Goal: Information Seeking & Learning: Learn about a topic

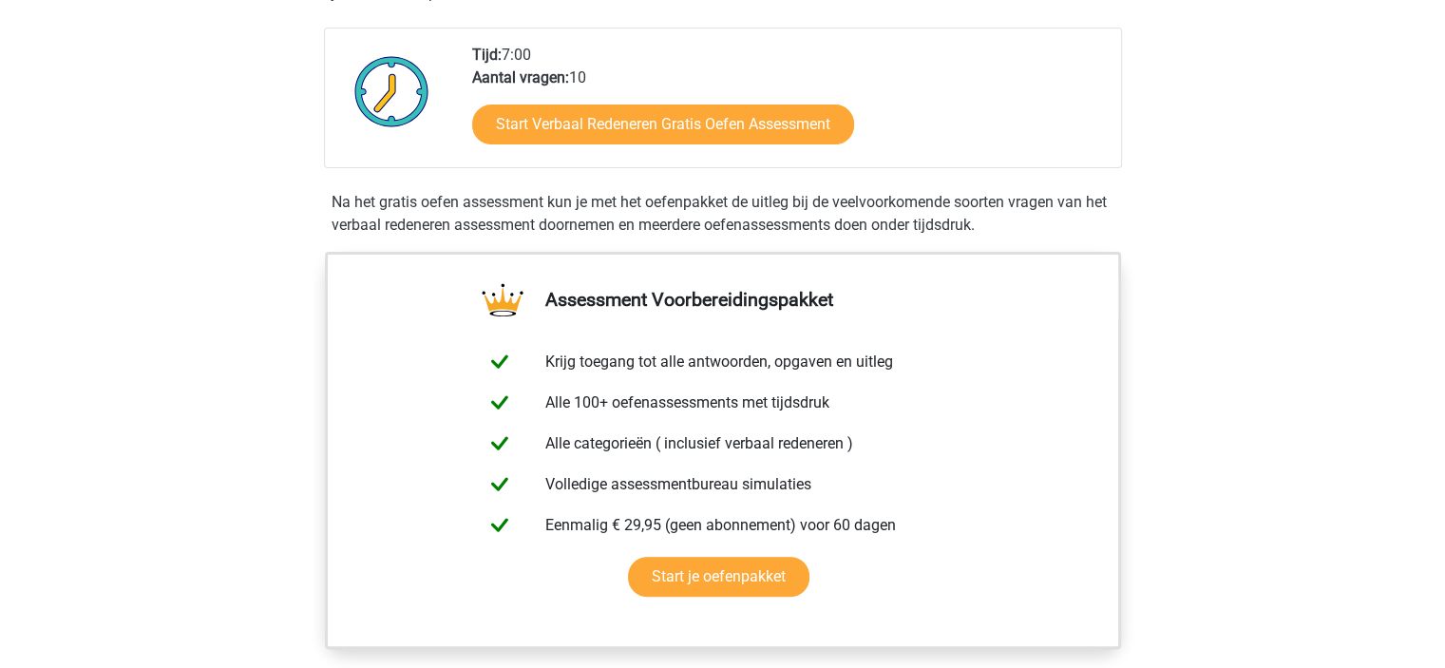
scroll to position [439, 0]
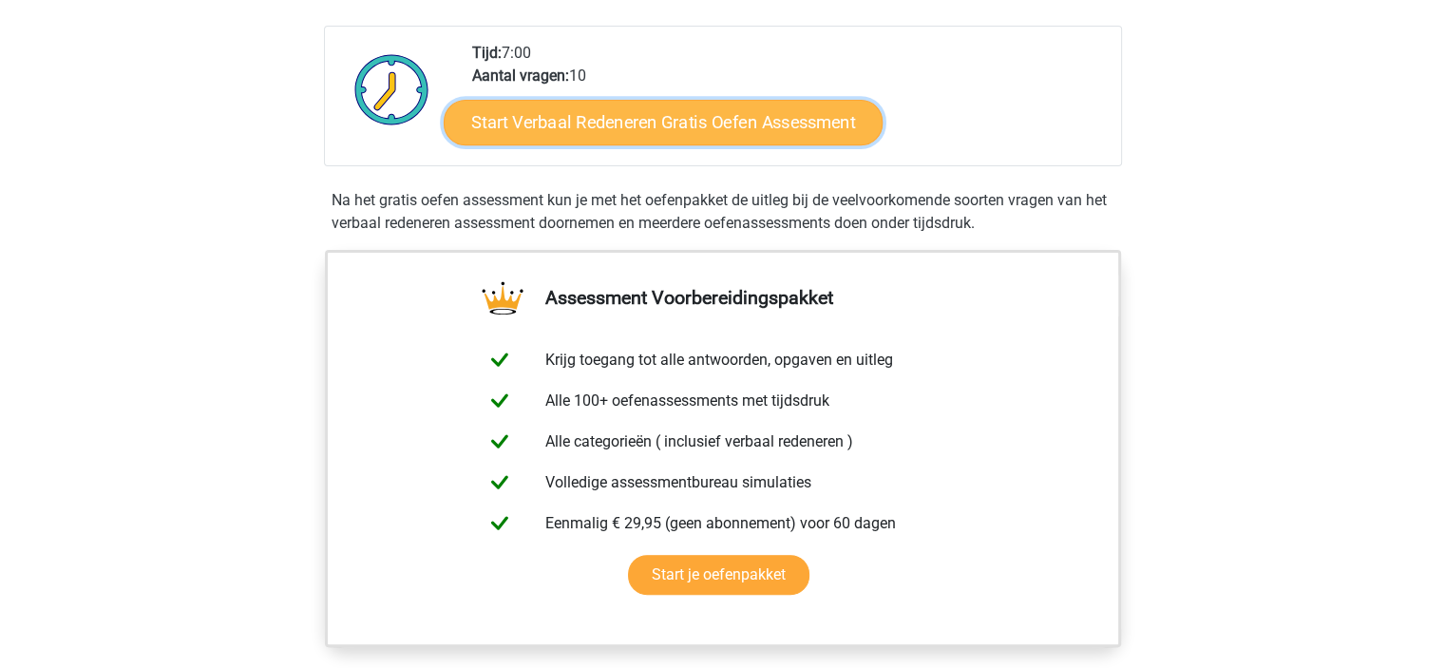
click at [564, 101] on link "Start Verbaal Redeneren Gratis Oefen Assessment" at bounding box center [663, 123] width 439 height 46
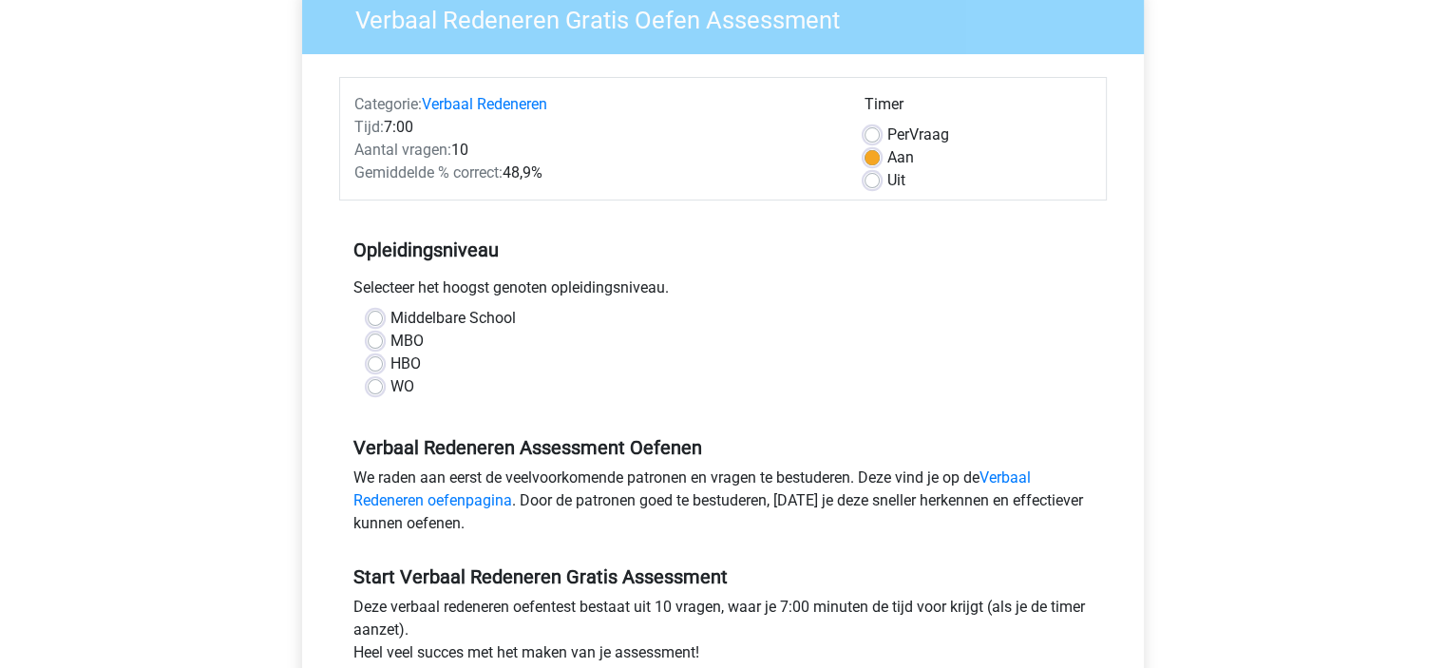
scroll to position [171, 0]
click at [390, 392] on label "WO" at bounding box center [402, 385] width 24 height 23
click at [379, 392] on input "WO" at bounding box center [375, 383] width 15 height 19
radio input "true"
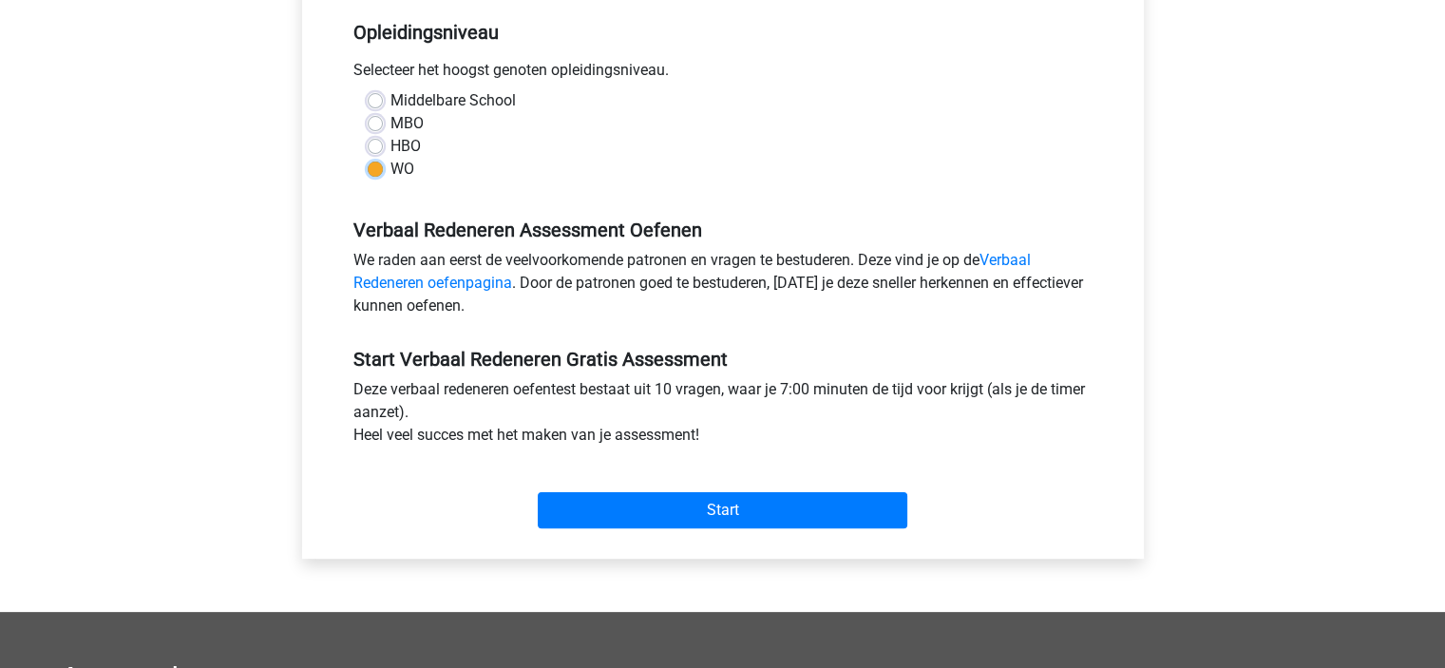
scroll to position [389, 0]
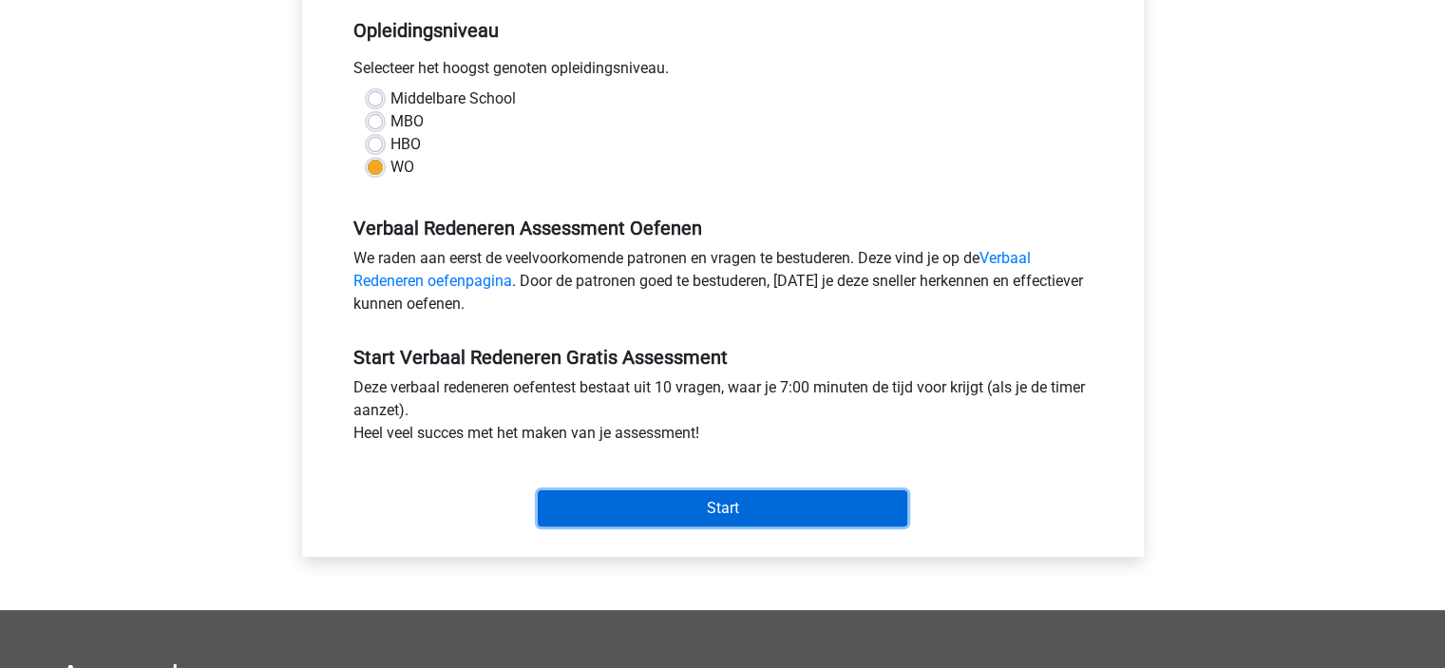
click at [617, 520] on input "Start" at bounding box center [722, 508] width 369 height 36
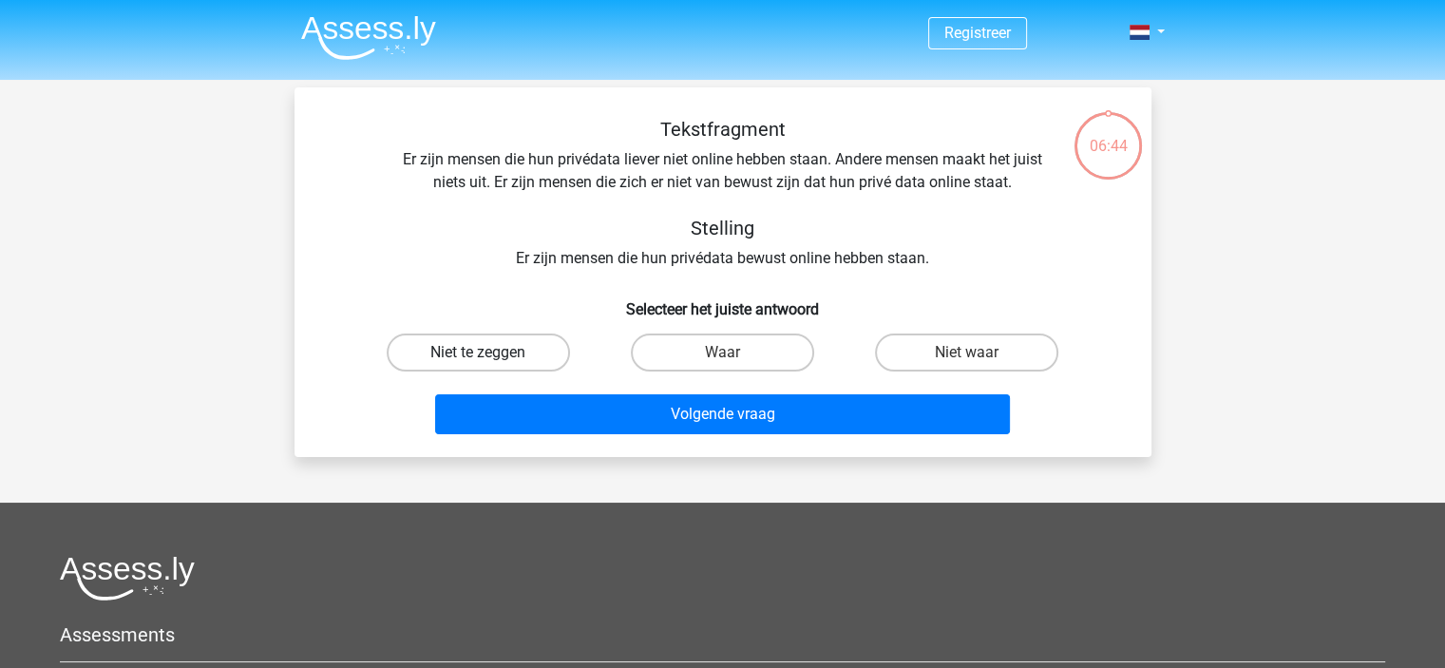
click at [527, 356] on label "Niet te zeggen" at bounding box center [478, 352] width 183 height 38
click at [490, 356] on input "Niet te zeggen" at bounding box center [484, 358] width 12 height 12
radio input "true"
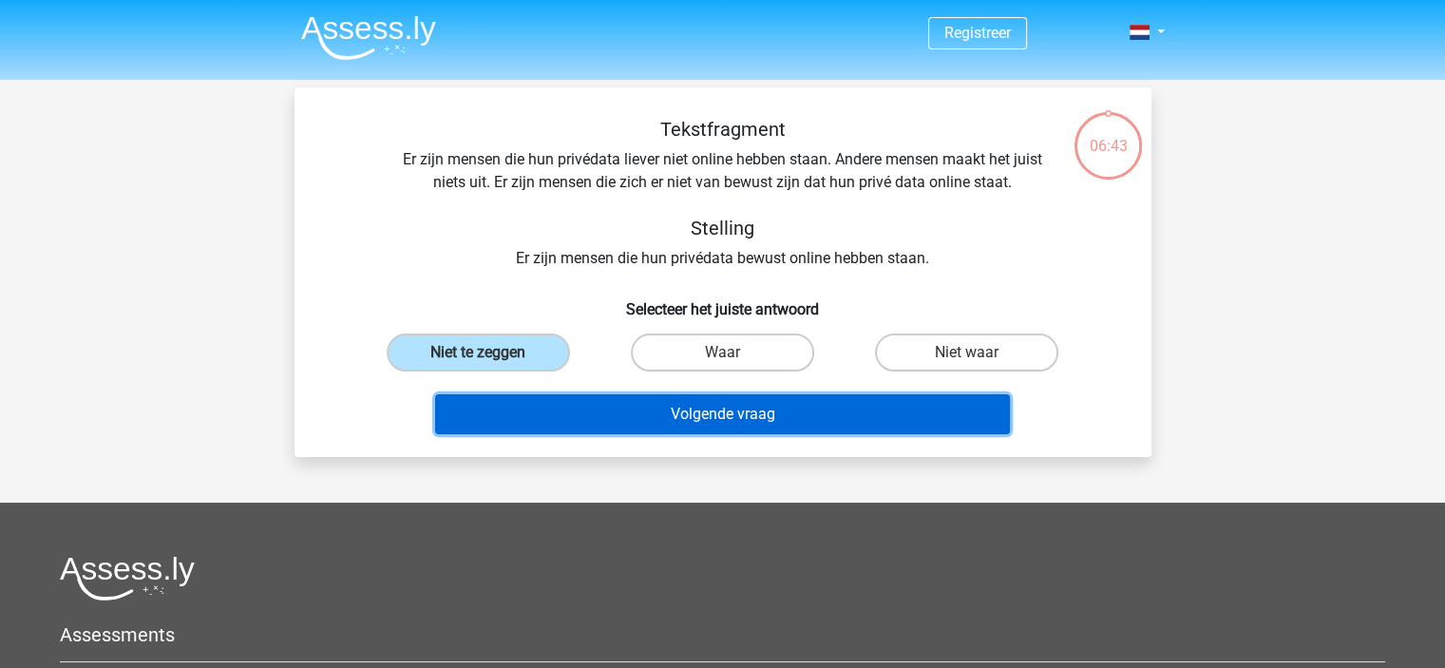
click at [586, 400] on button "Volgende vraag" at bounding box center [722, 414] width 575 height 40
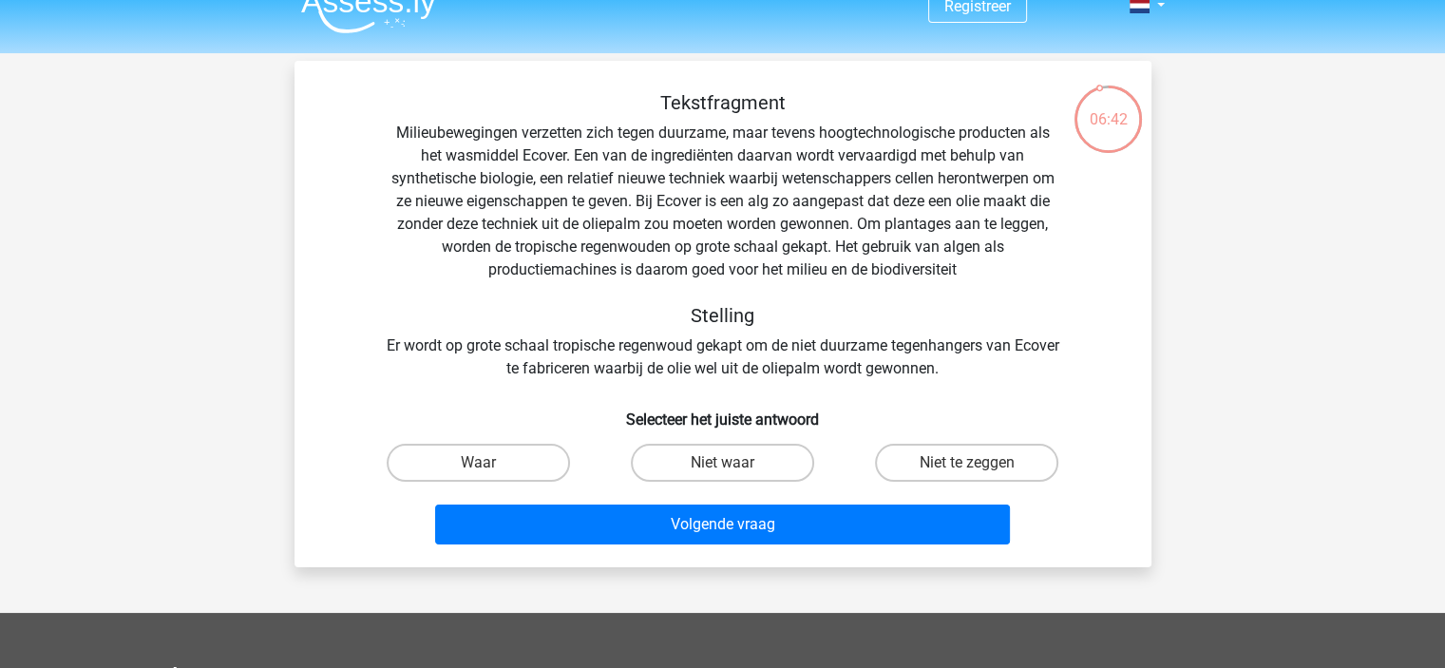
scroll to position [26, 0]
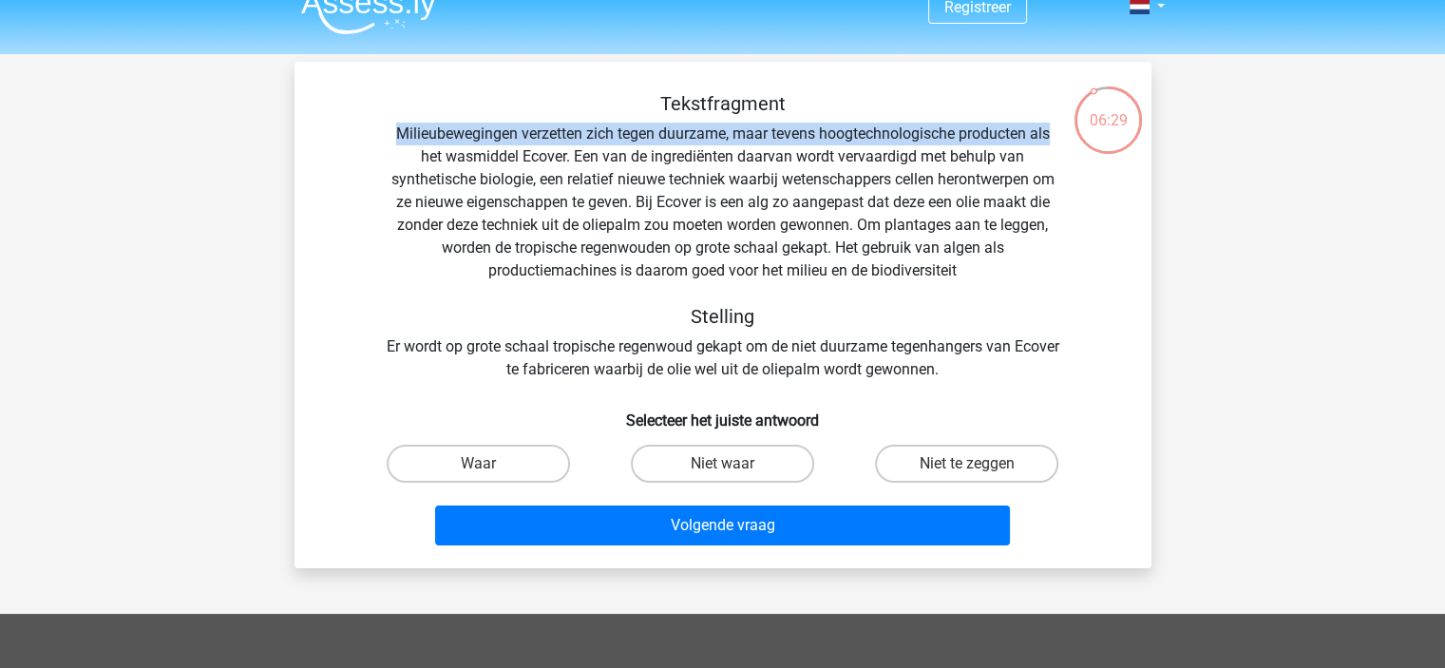
drag, startPoint x: 392, startPoint y: 128, endPoint x: 1052, endPoint y: 133, distance: 660.1
click at [1052, 133] on div "Tekstfragment Milieubewegingen verzetten zich tegen duurzame, maar tevens hoogt…" at bounding box center [723, 236] width 796 height 289
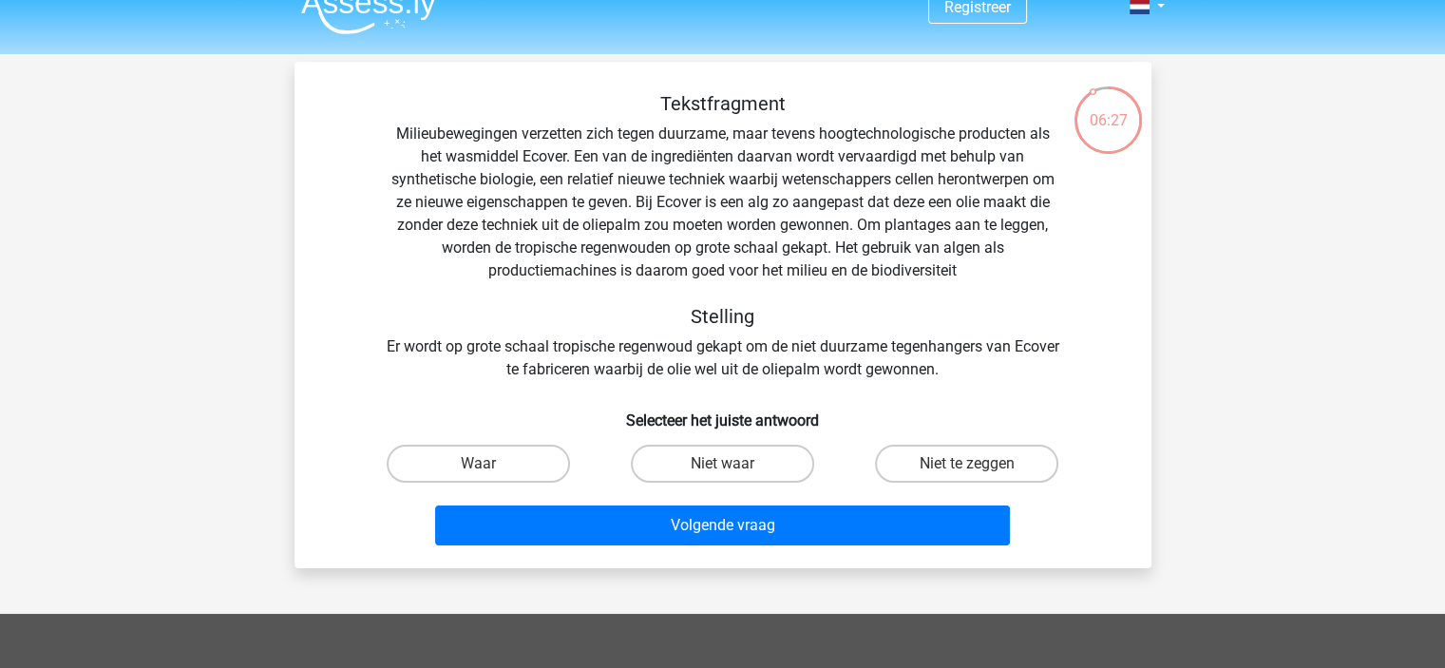
click at [1110, 114] on div "06:27" at bounding box center [1107, 108] width 71 height 47
click at [1093, 94] on div "06:25" at bounding box center [1107, 108] width 71 height 47
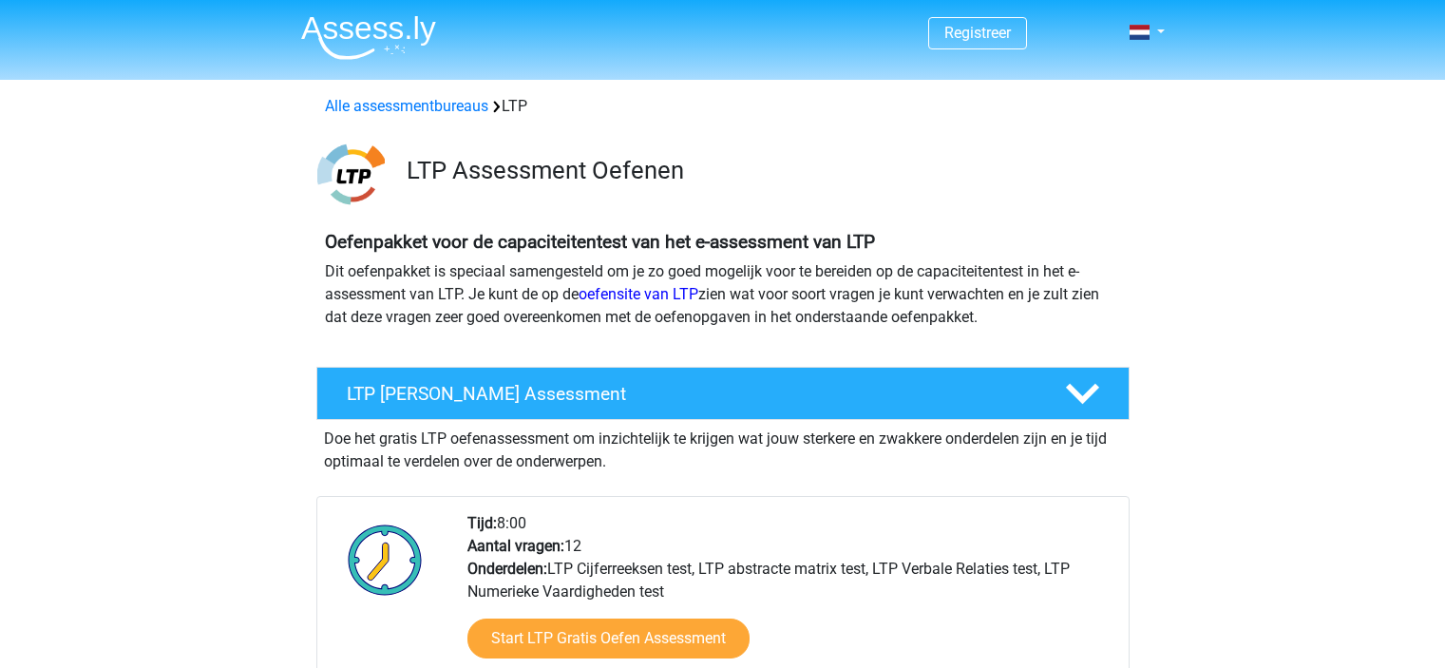
scroll to position [181, 0]
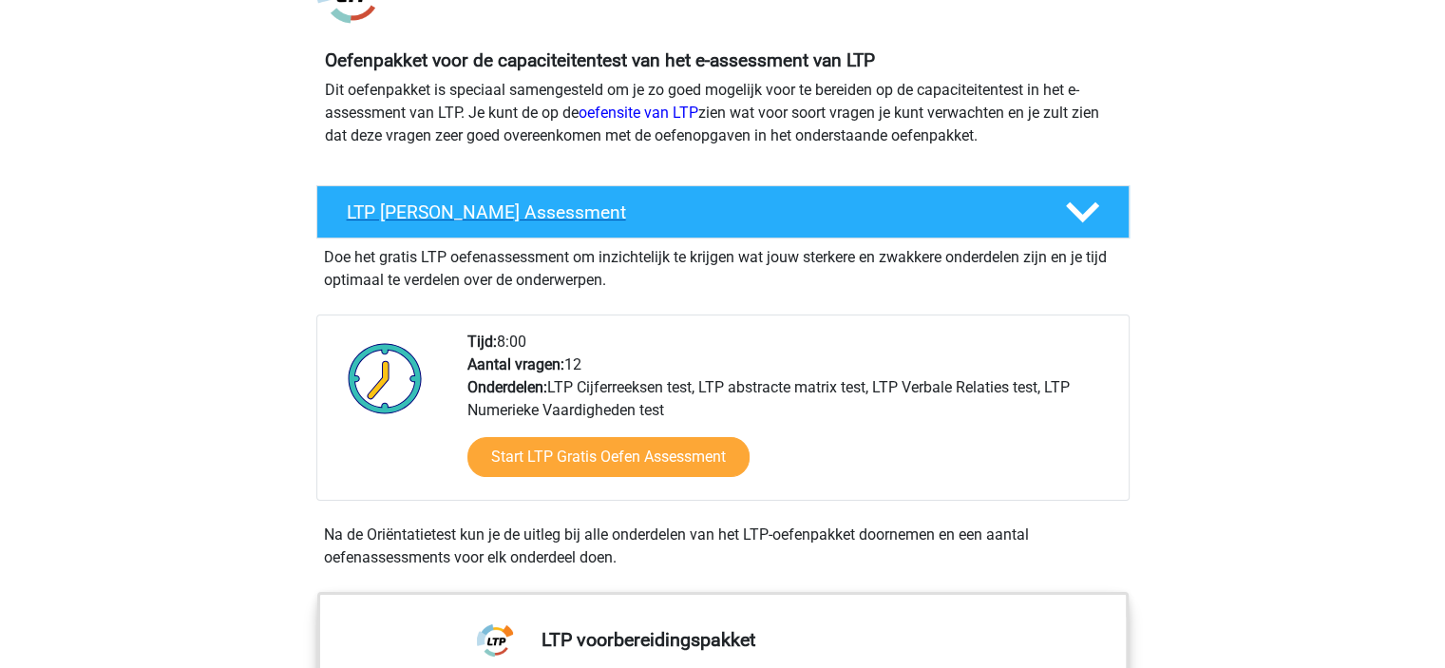
click at [410, 223] on div "LTP Gratis Oefen Assessment" at bounding box center [722, 211] width 813 height 53
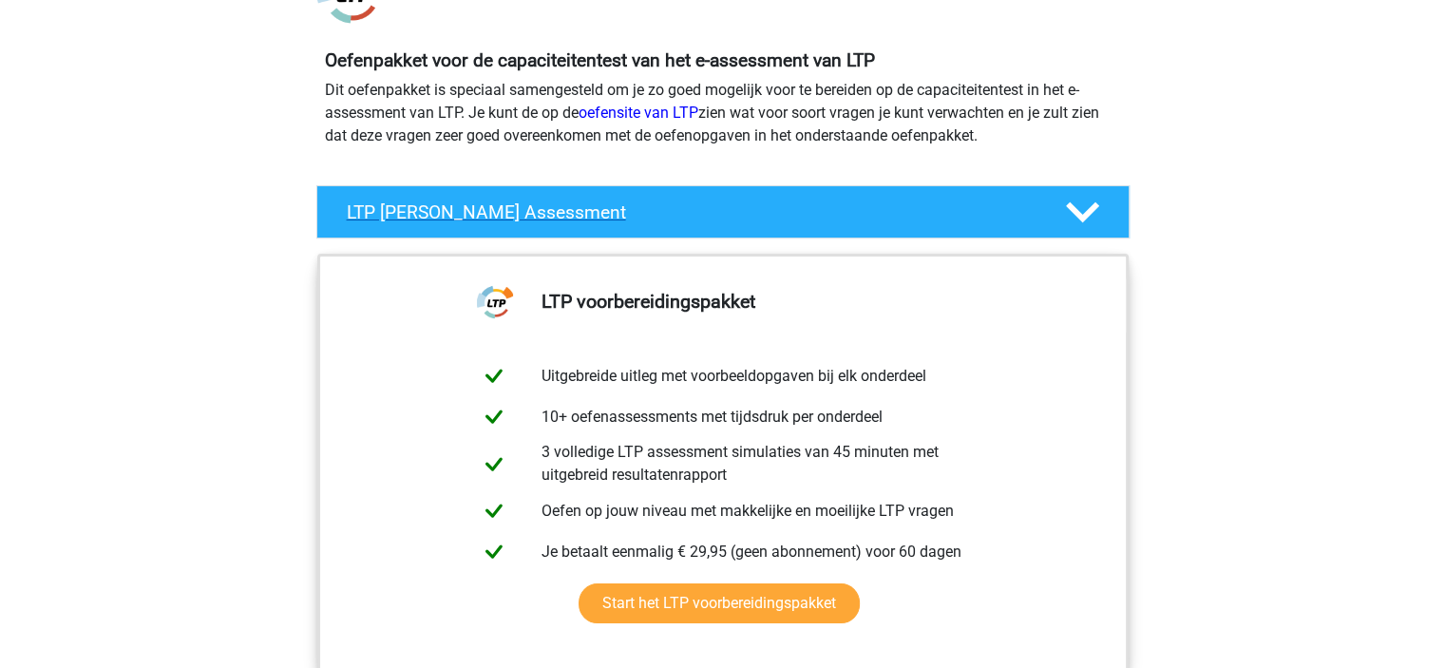
click at [1088, 204] on icon at bounding box center [1082, 212] width 33 height 33
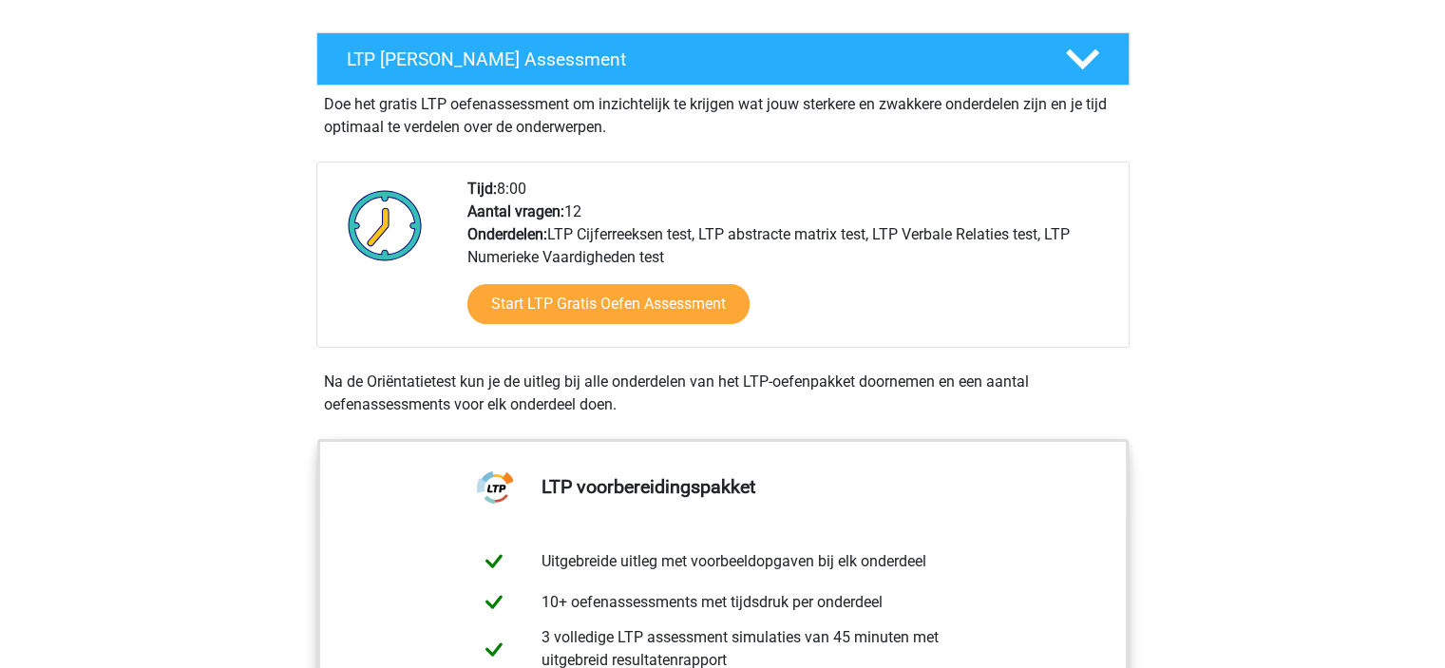
scroll to position [336, 0]
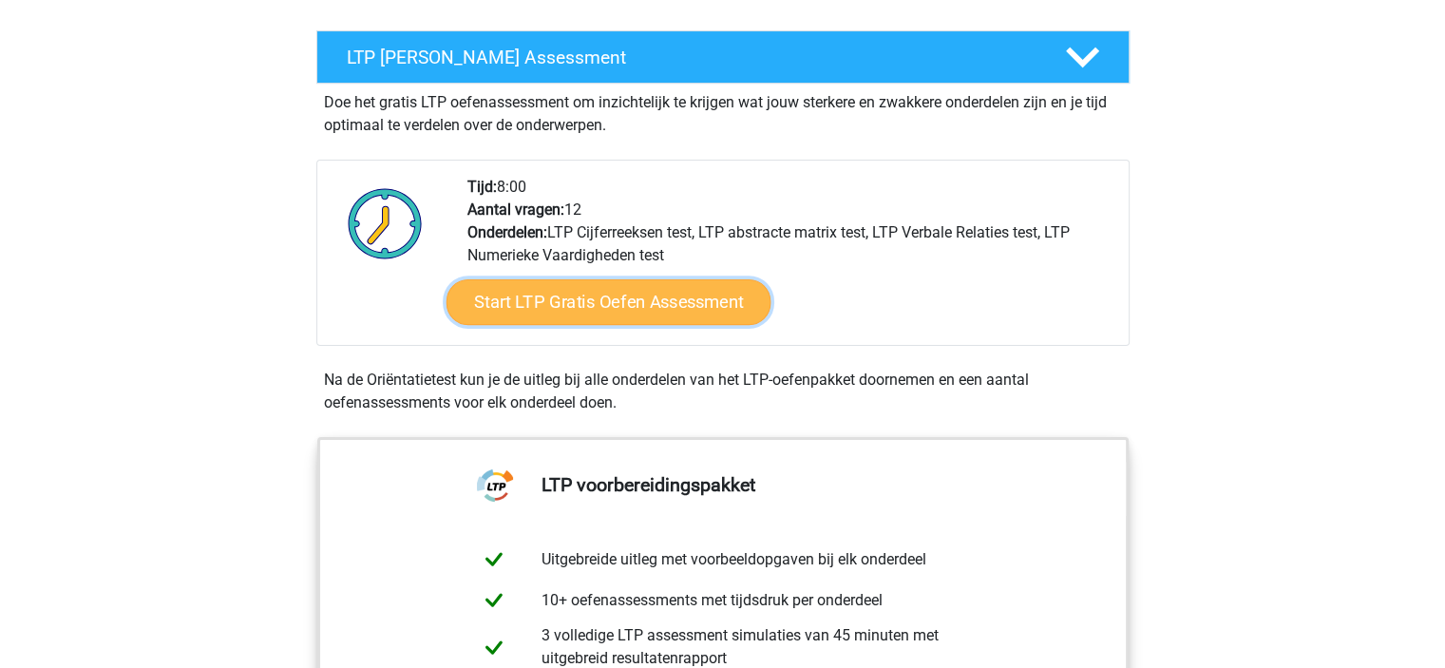
click at [718, 306] on link "Start LTP Gratis Oefen Assessment" at bounding box center [607, 302] width 325 height 46
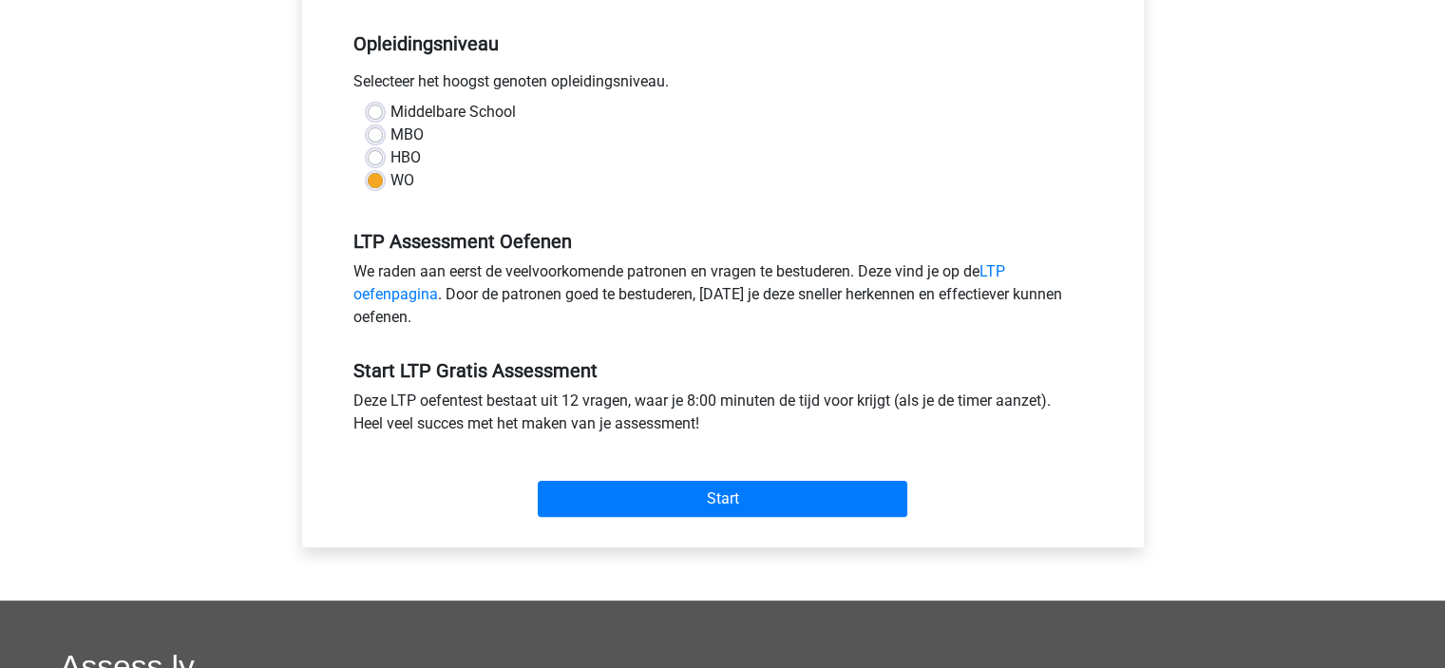
scroll to position [395, 0]
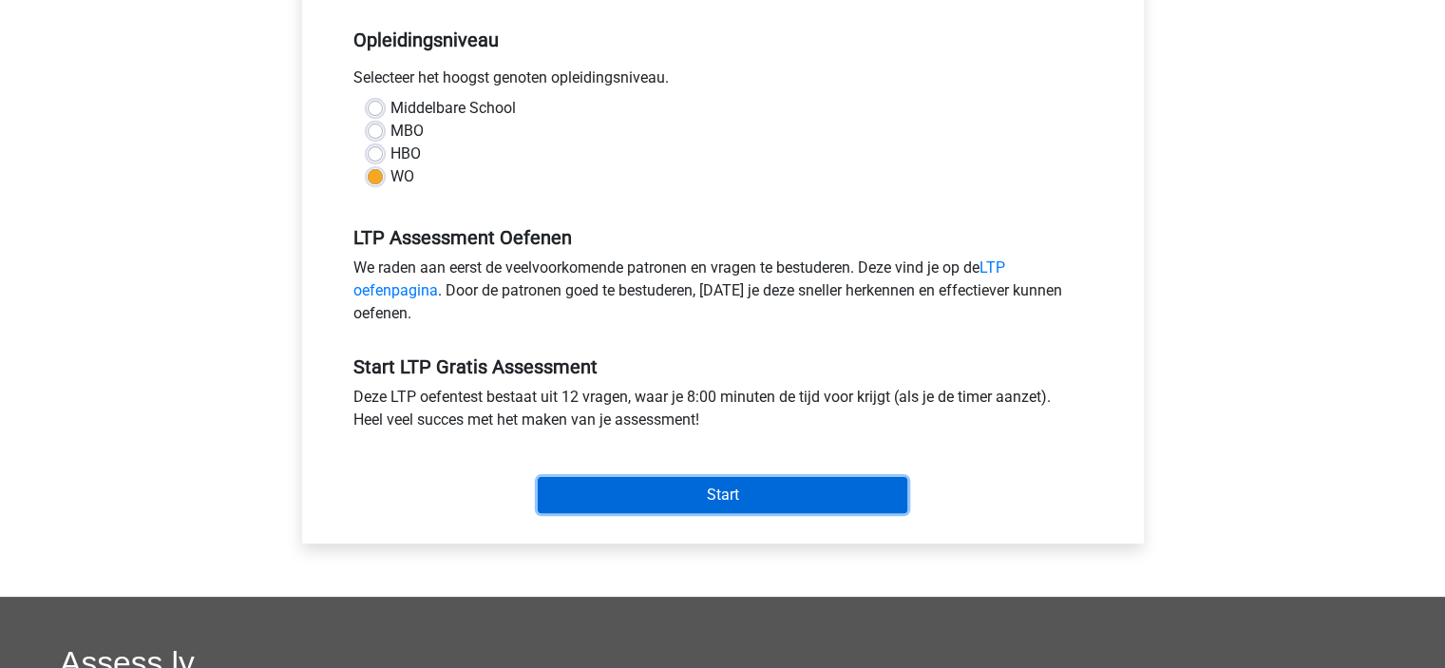
click at [607, 499] on input "Start" at bounding box center [722, 495] width 369 height 36
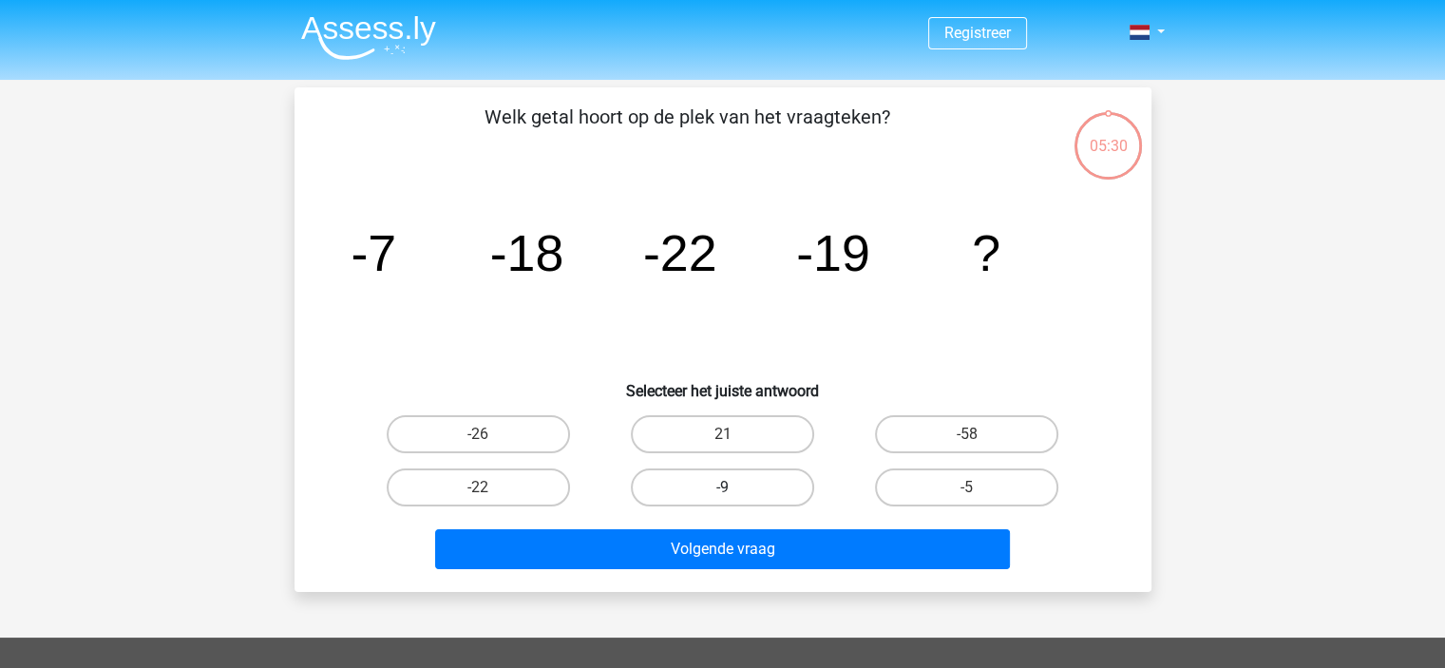
click at [703, 493] on label "-9" at bounding box center [722, 487] width 183 height 38
click at [722, 493] on input "-9" at bounding box center [728, 493] width 12 height 12
radio input "true"
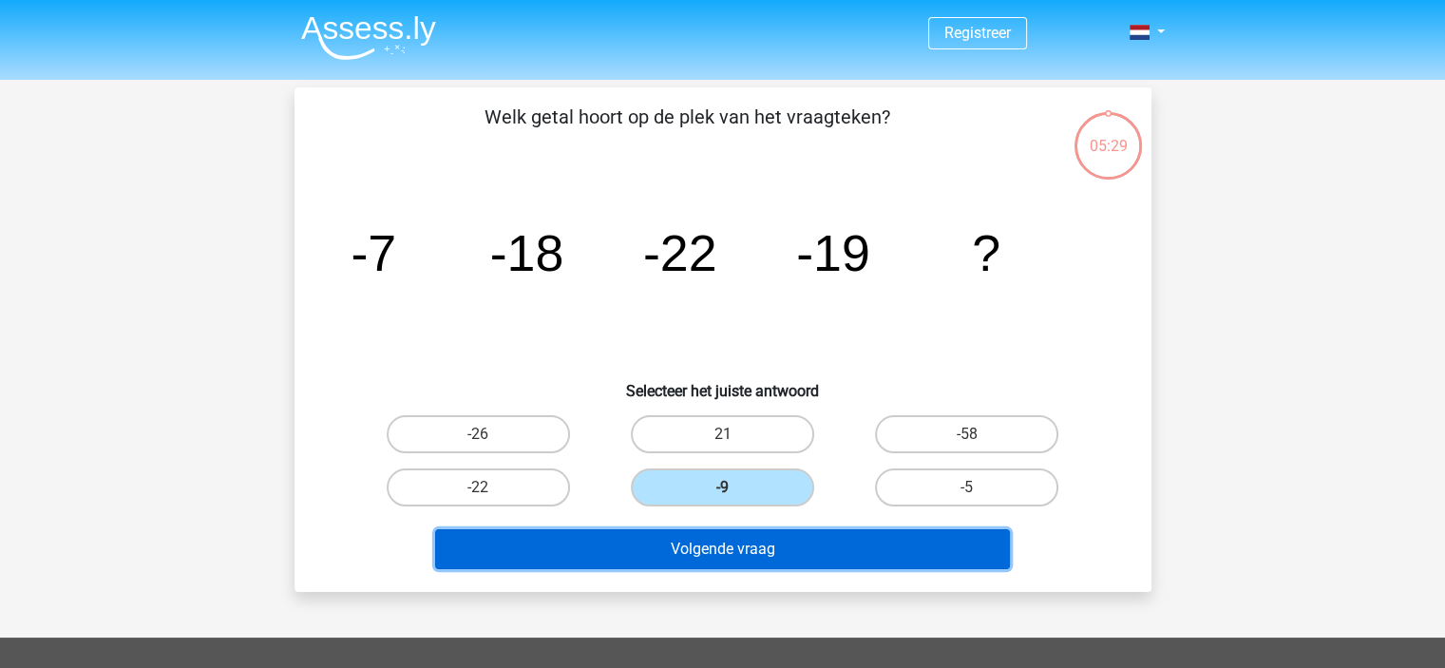
click at [710, 536] on button "Volgende vraag" at bounding box center [722, 549] width 575 height 40
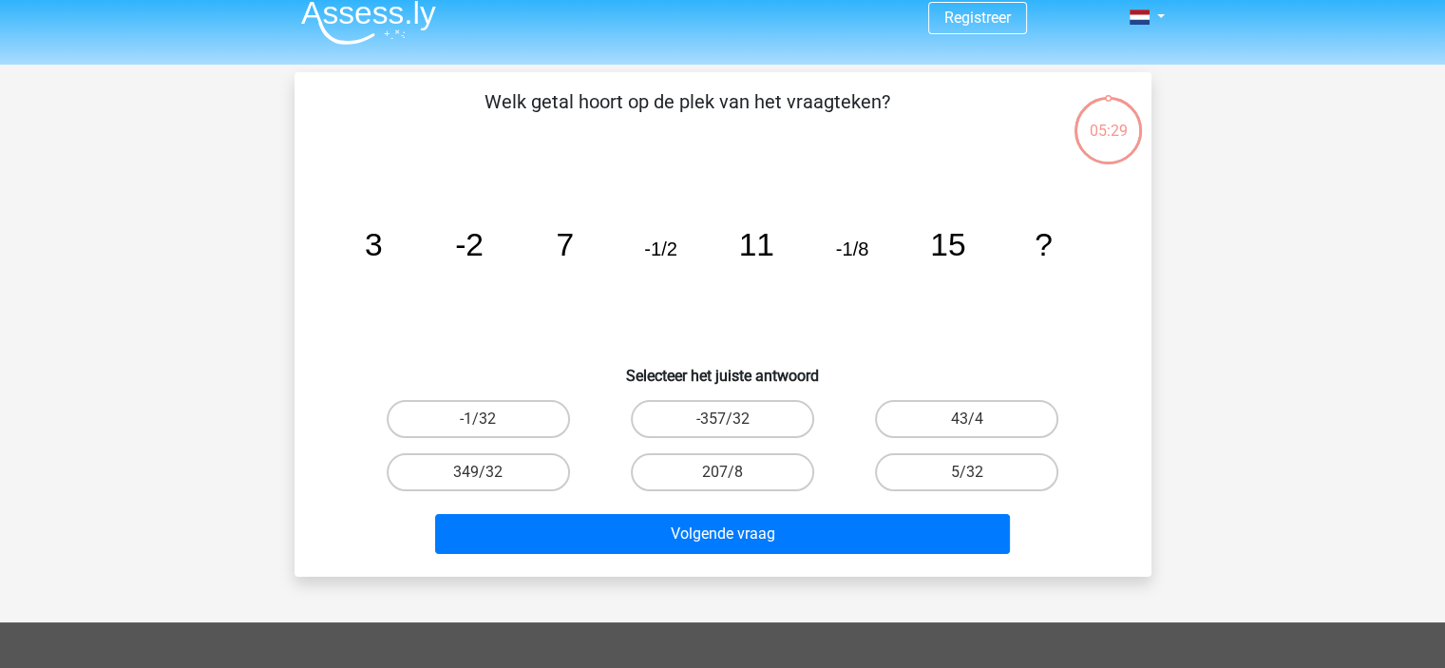
scroll to position [12, 0]
